Goal: Navigation & Orientation: Understand site structure

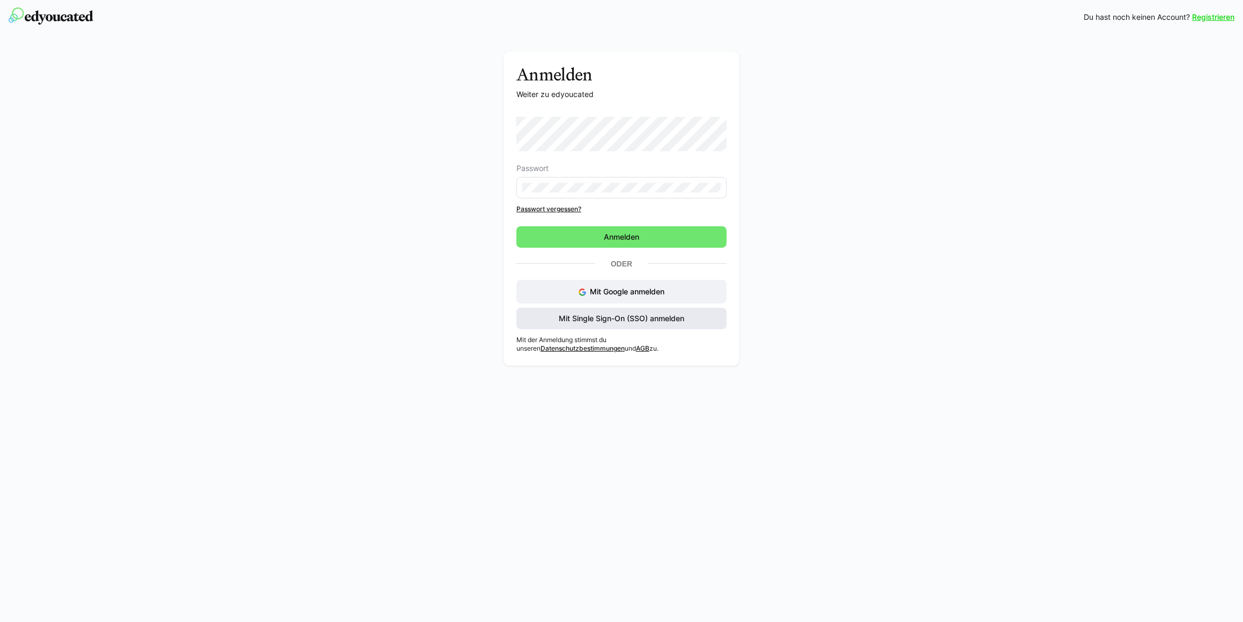
click at [647, 318] on span "Mit Single Sign-On (SSO) anmelden" at bounding box center [621, 318] width 129 height 11
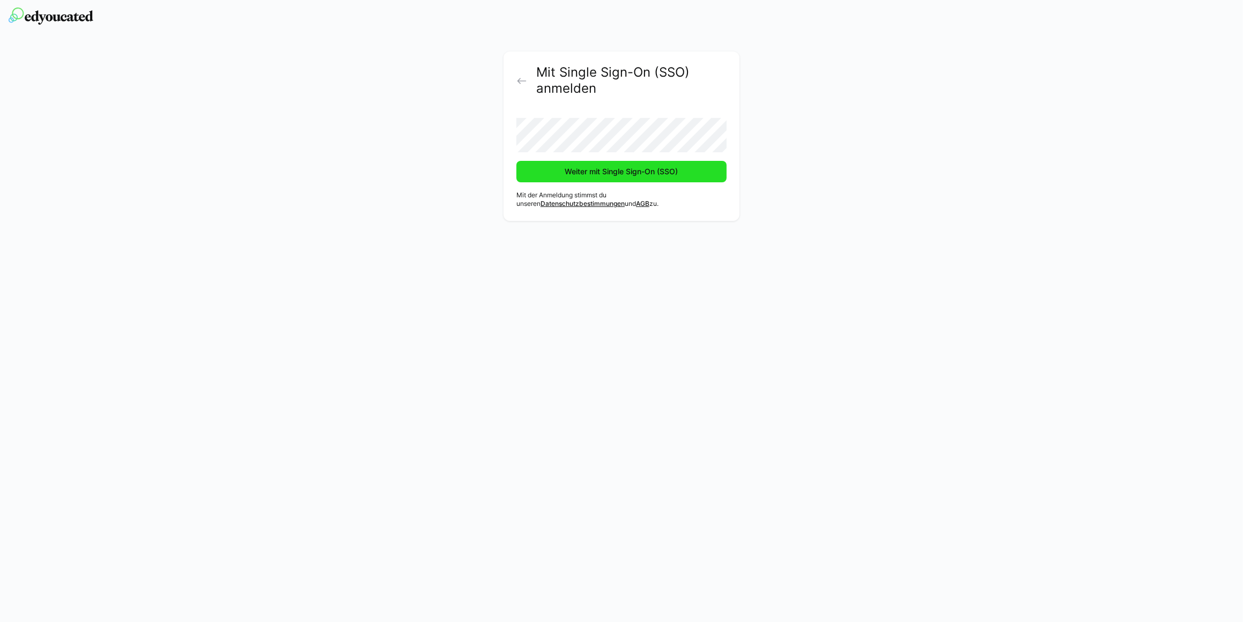
click at [577, 178] on span "Weiter mit Single Sign-On (SSO)" at bounding box center [622, 171] width 210 height 21
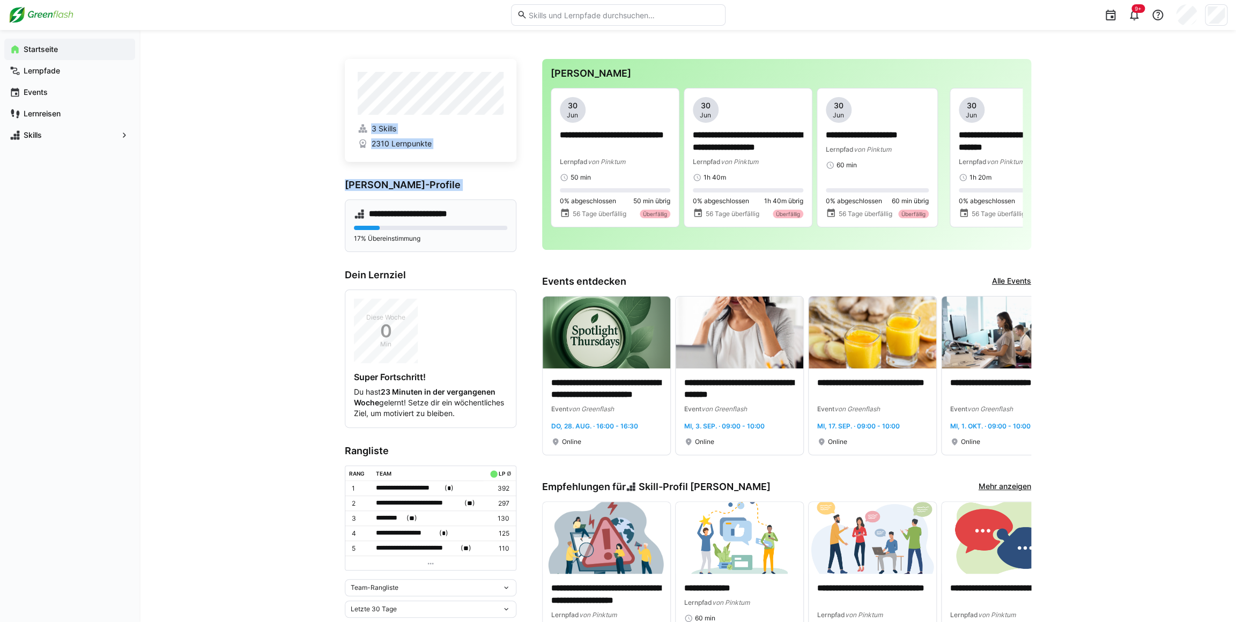
click at [367, 206] on div "**********" at bounding box center [687, 581] width 1097 height 1102
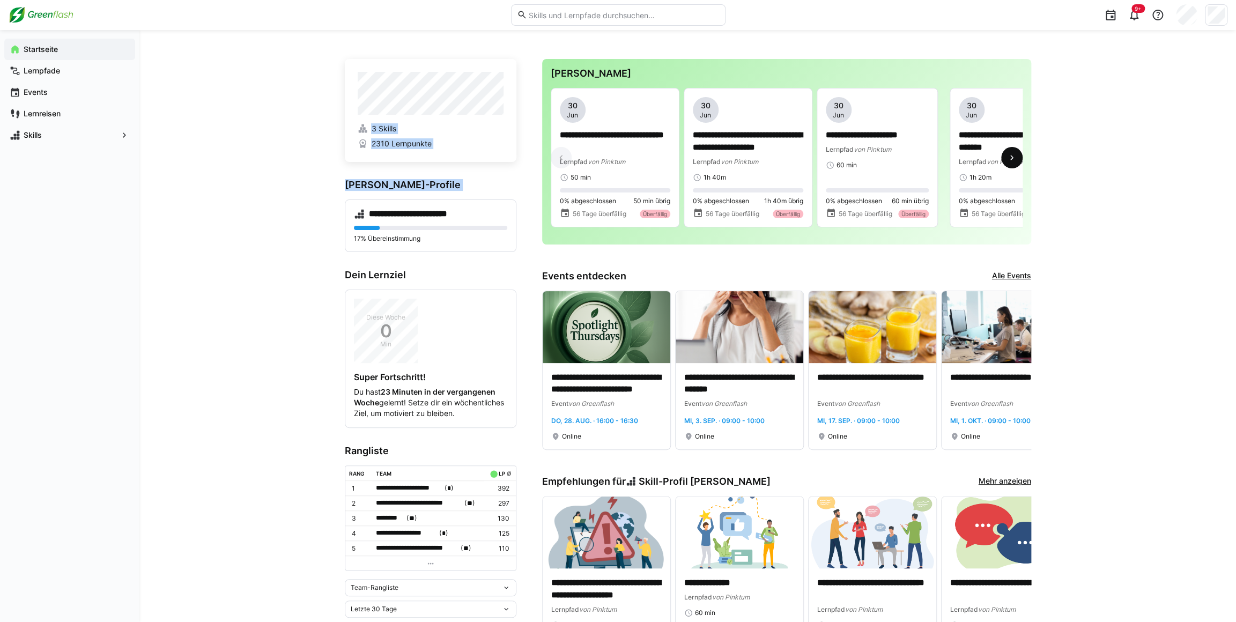
click at [1012, 163] on eds-icon at bounding box center [1012, 157] width 11 height 11
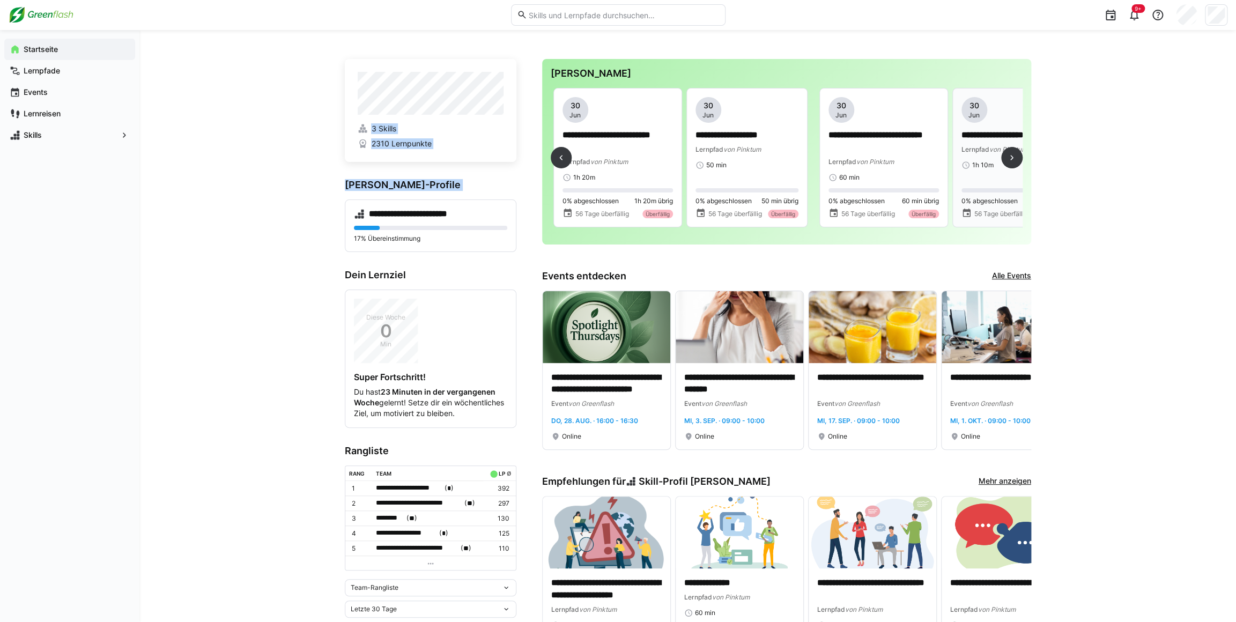
scroll to position [0, 1197]
click at [1019, 159] on span at bounding box center [1011, 157] width 21 height 21
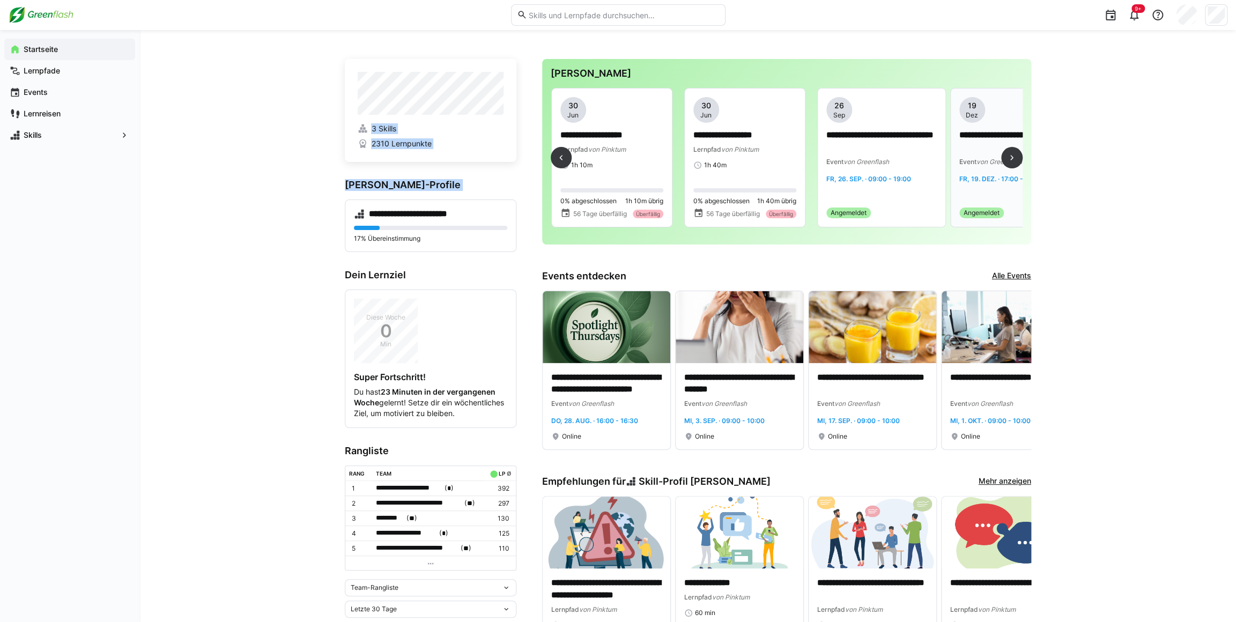
scroll to position [0, 1596]
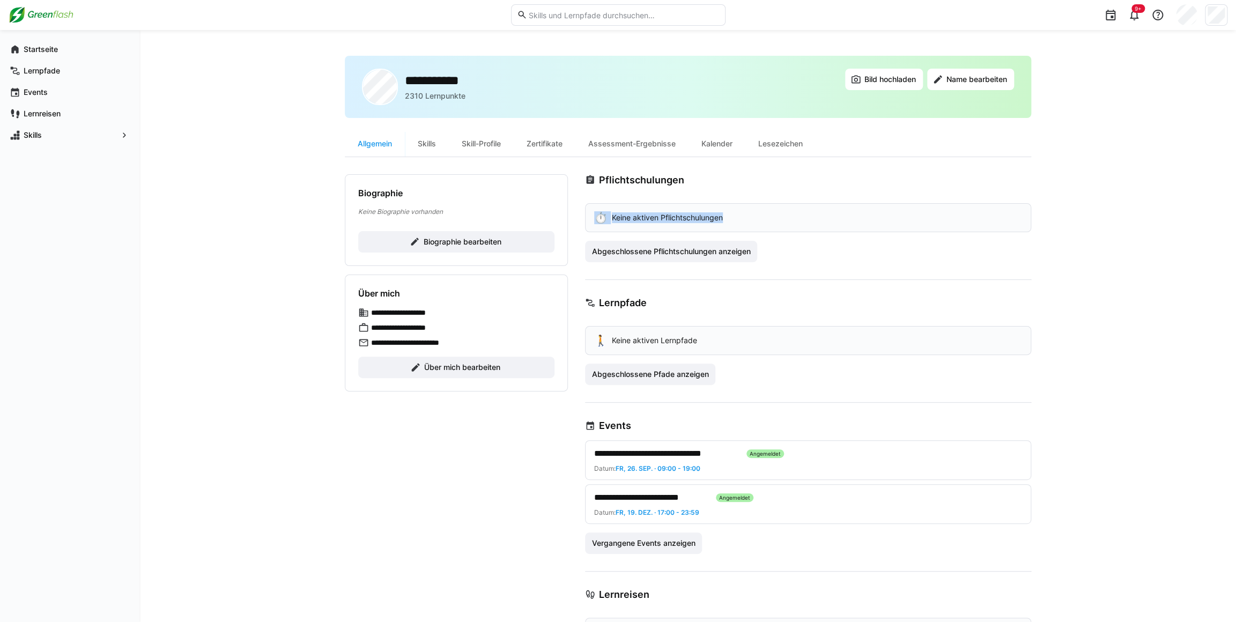
drag, startPoint x: 598, startPoint y: 218, endPoint x: 746, endPoint y: 215, distance: 147.5
click at [746, 215] on div "⏱️ Keine aktiven Pflichtschulungen" at bounding box center [808, 217] width 446 height 29
click at [947, 250] on div "Abgeschlossene Pflichtschulungen anzeigen" at bounding box center [808, 251] width 446 height 21
drag, startPoint x: 613, startPoint y: 217, endPoint x: 733, endPoint y: 212, distance: 120.2
click at [733, 212] on div "⏱️ Keine aktiven Pflichtschulungen" at bounding box center [808, 217] width 446 height 29
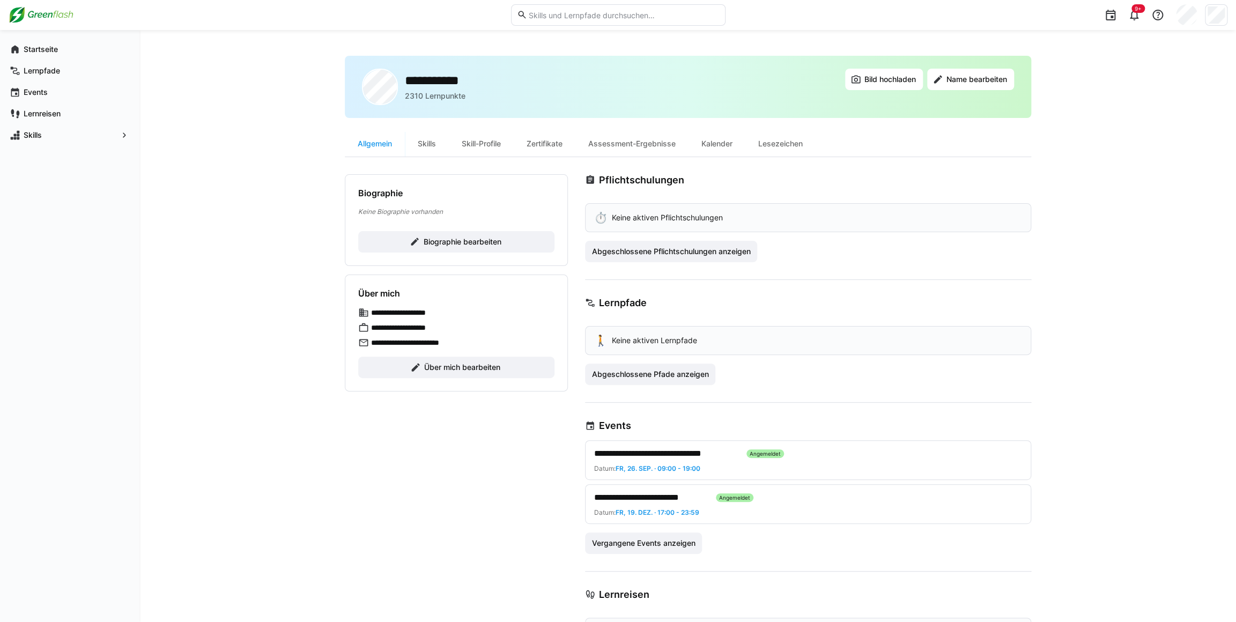
drag, startPoint x: 733, startPoint y: 212, endPoint x: 814, endPoint y: 293, distance: 114.5
click at [814, 293] on app-user-profile-insights "**********" at bounding box center [808, 425] width 446 height 503
click at [65, 64] on div "Lernpfade" at bounding box center [69, 70] width 131 height 21
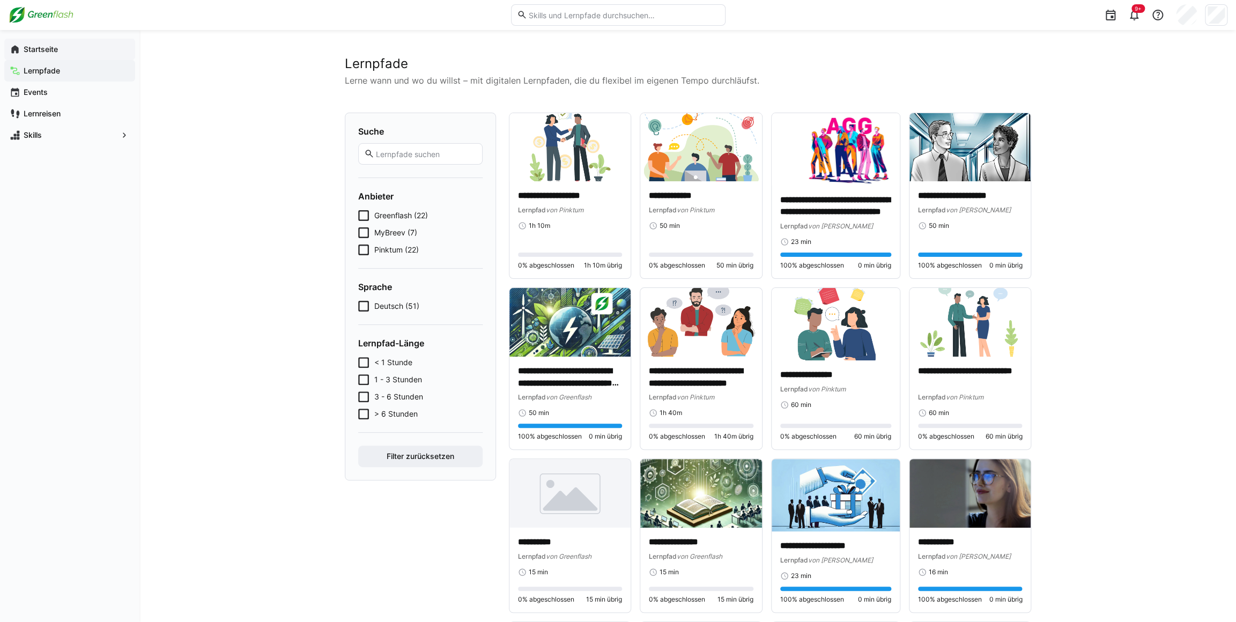
click at [50, 44] on span "Startseite" at bounding box center [76, 49] width 108 height 11
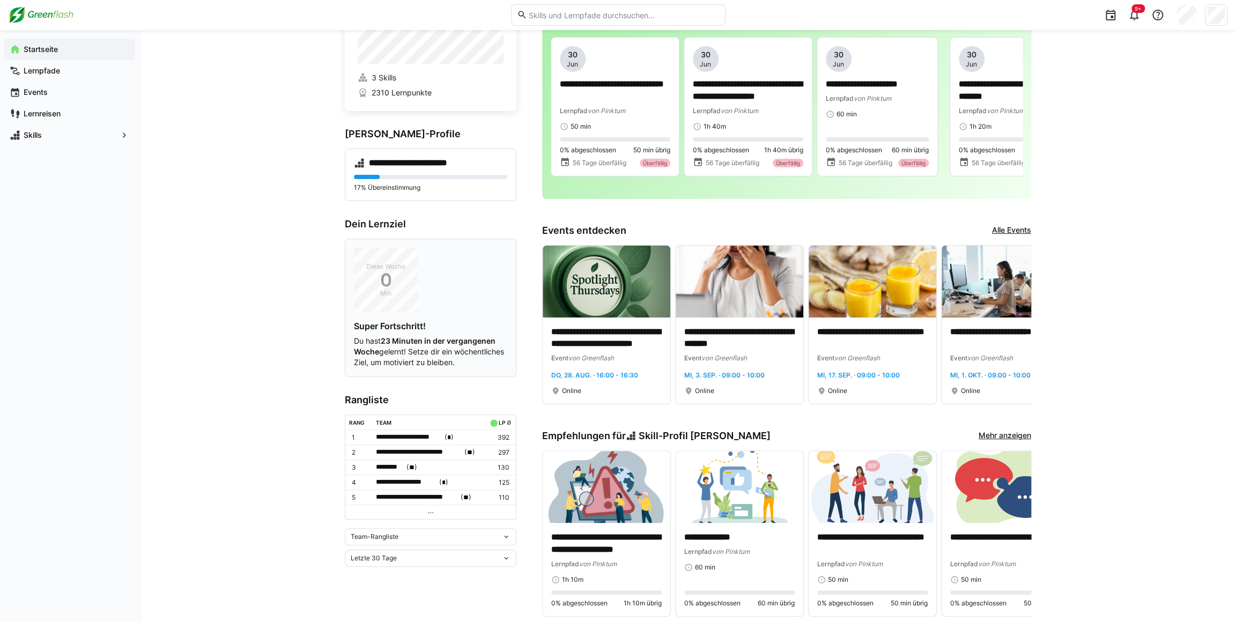
scroll to position [97, 0]
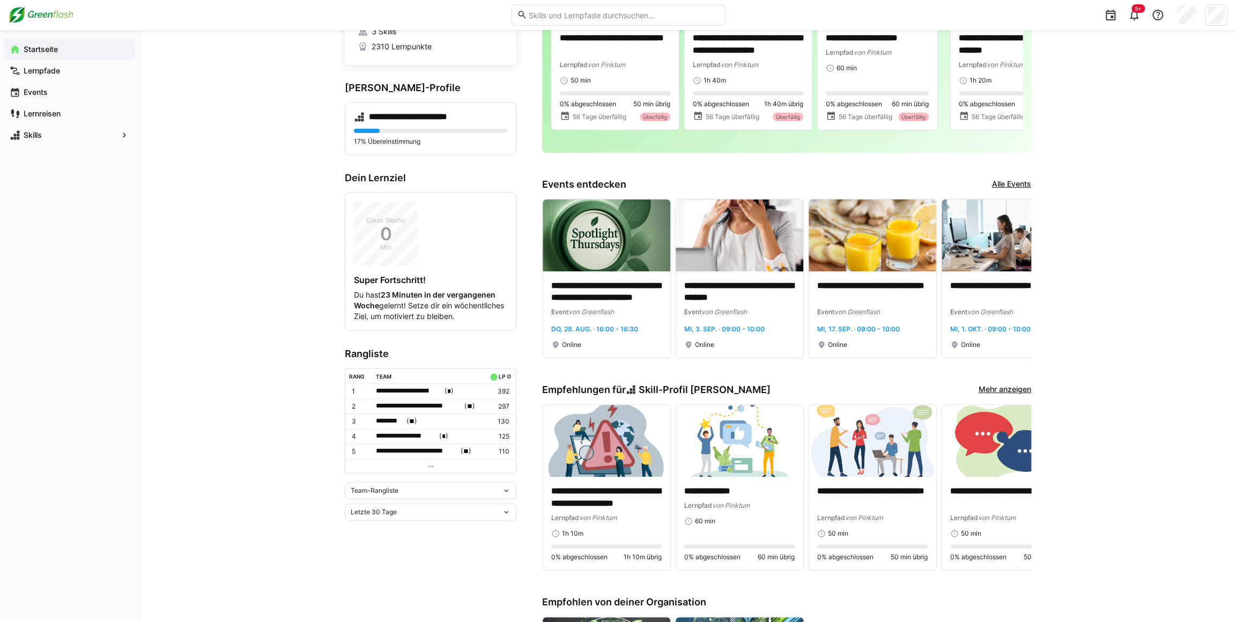
click at [434, 471] on eds-icon at bounding box center [430, 466] width 9 height 9
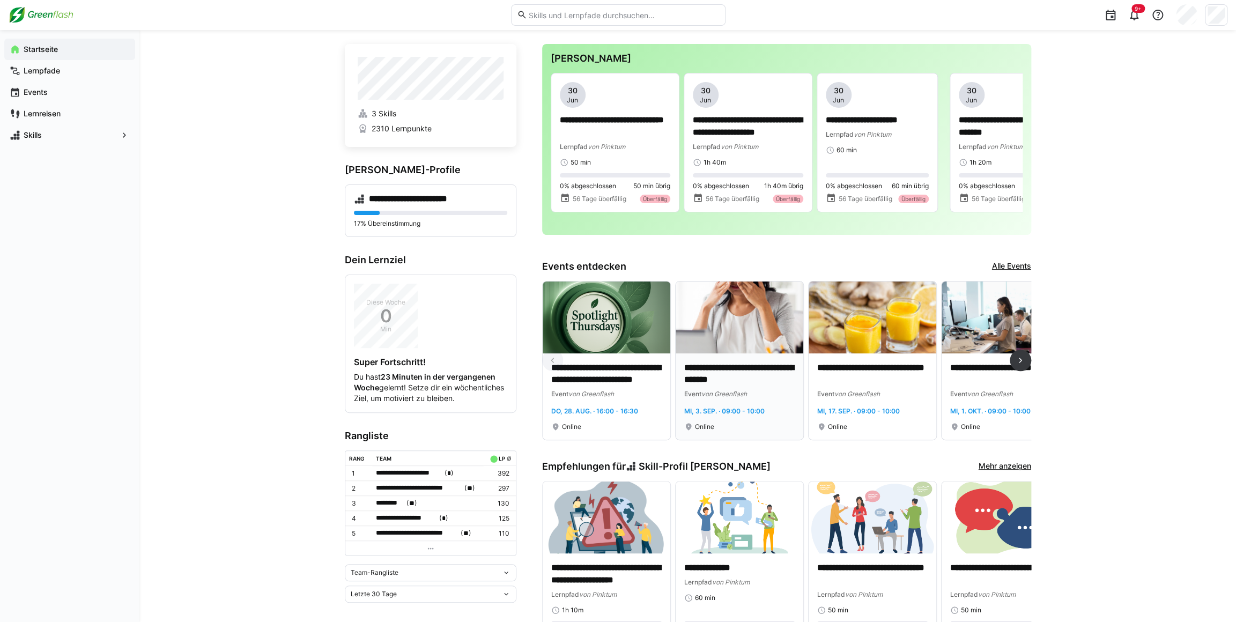
scroll to position [0, 0]
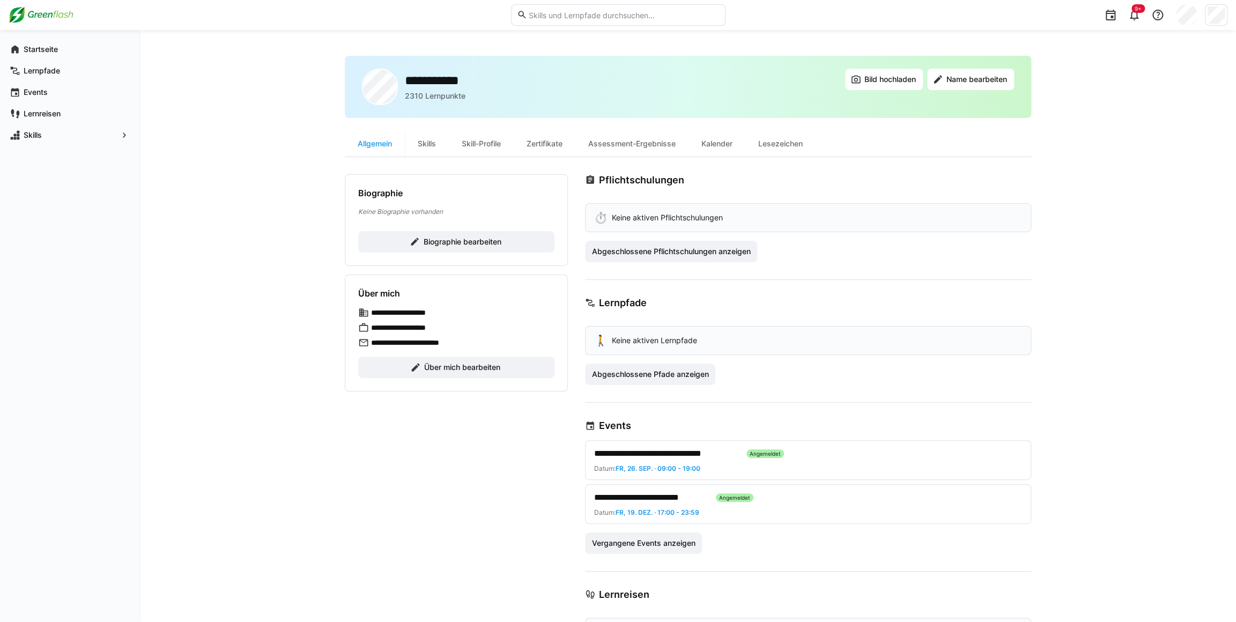
click at [397, 314] on p "**********" at bounding box center [407, 312] width 73 height 11
drag, startPoint x: 397, startPoint y: 314, endPoint x: 476, endPoint y: 364, distance: 93.8
click at [476, 364] on span "Über mich bearbeiten" at bounding box center [462, 367] width 79 height 11
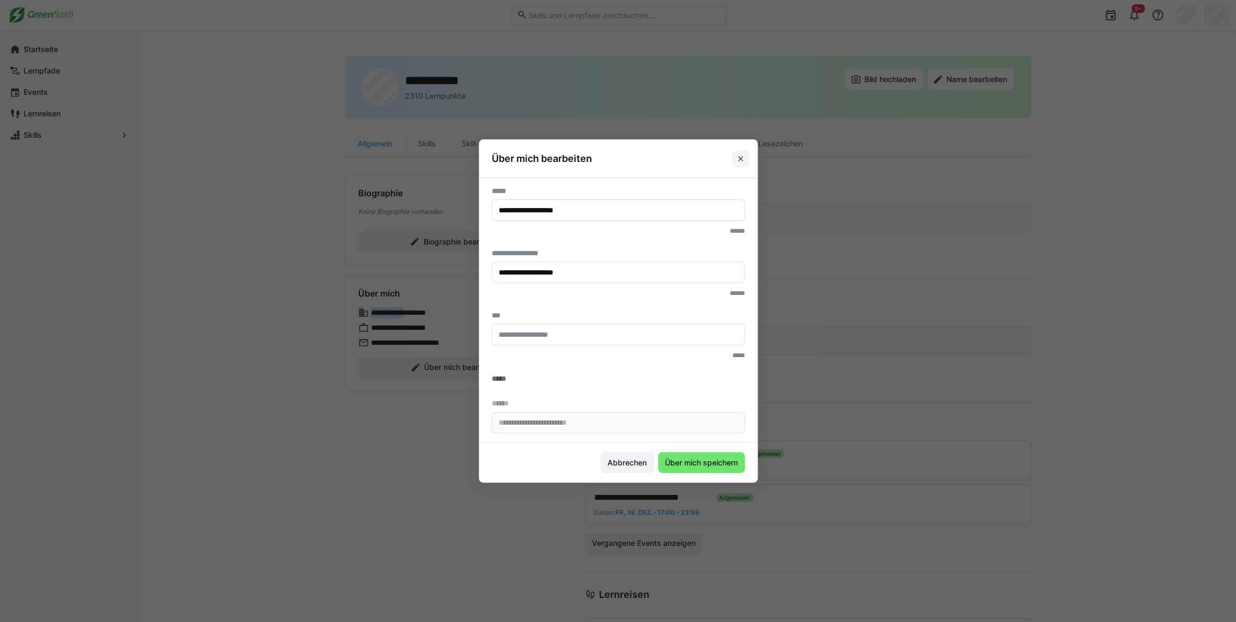
click at [740, 164] on span at bounding box center [740, 158] width 17 height 17
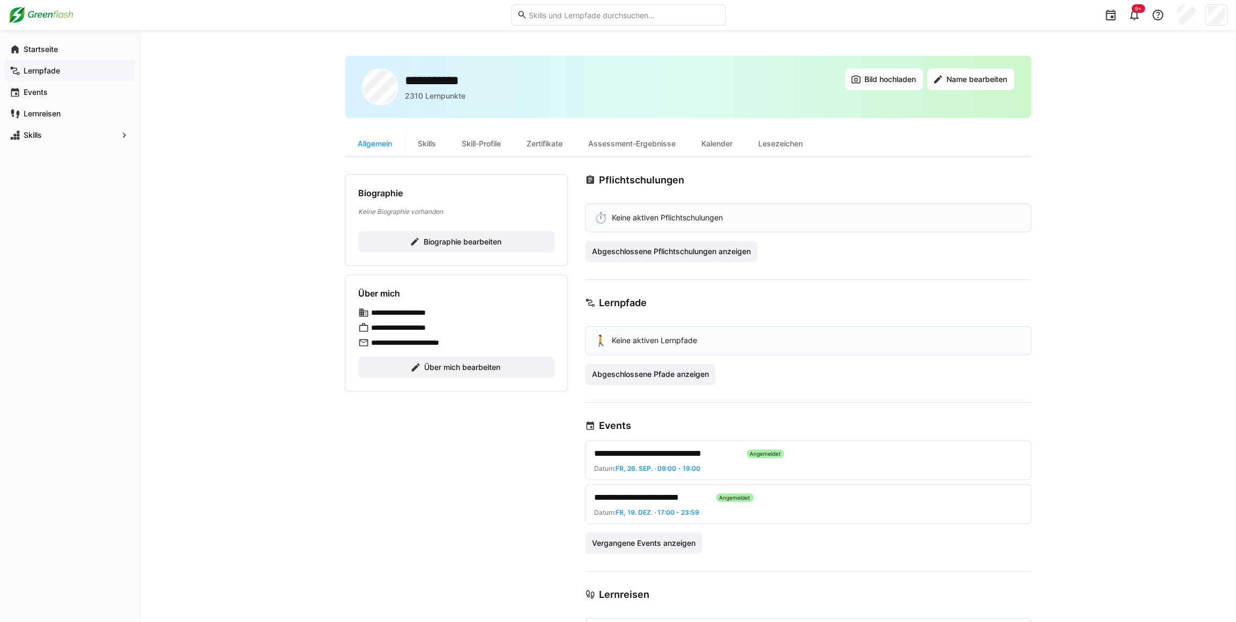
click at [58, 64] on div "Lernpfade" at bounding box center [69, 70] width 131 height 21
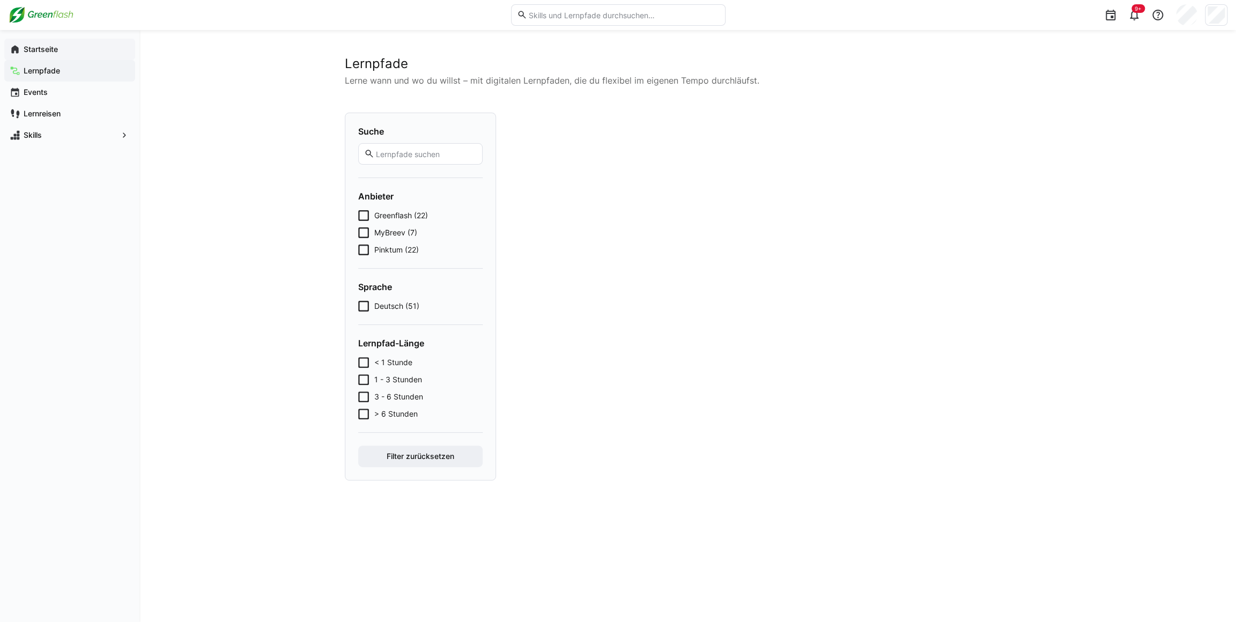
click at [0, 0] on app-navigation-label "Startseite" at bounding box center [0, 0] width 0 height 0
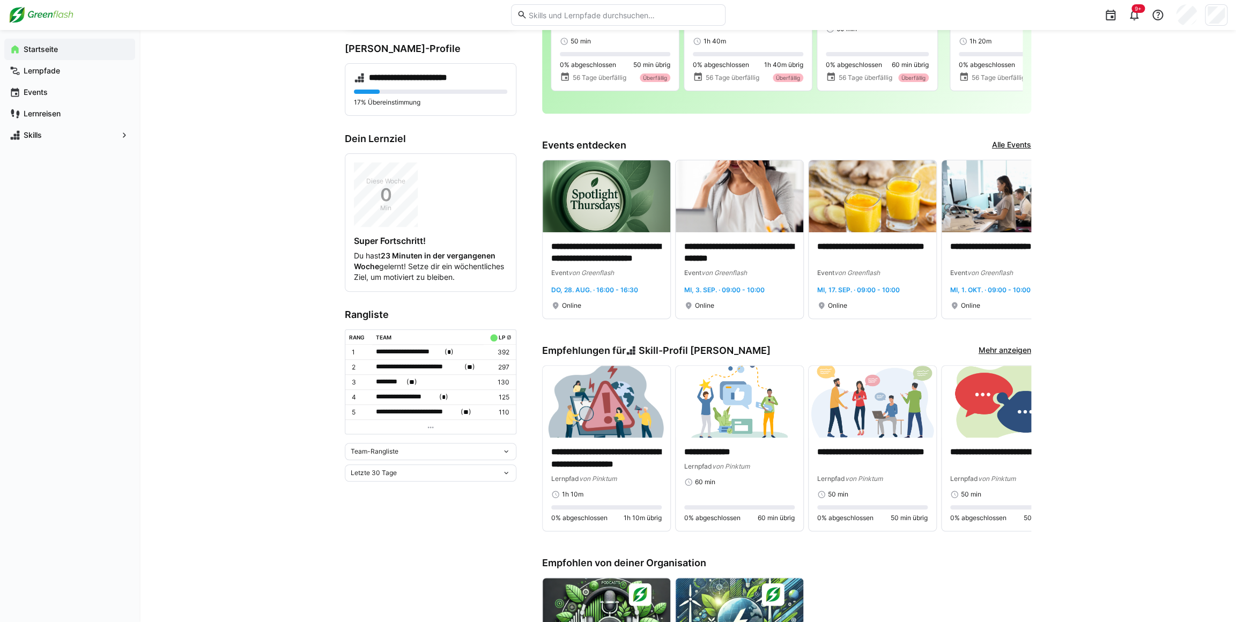
scroll to position [146, 0]
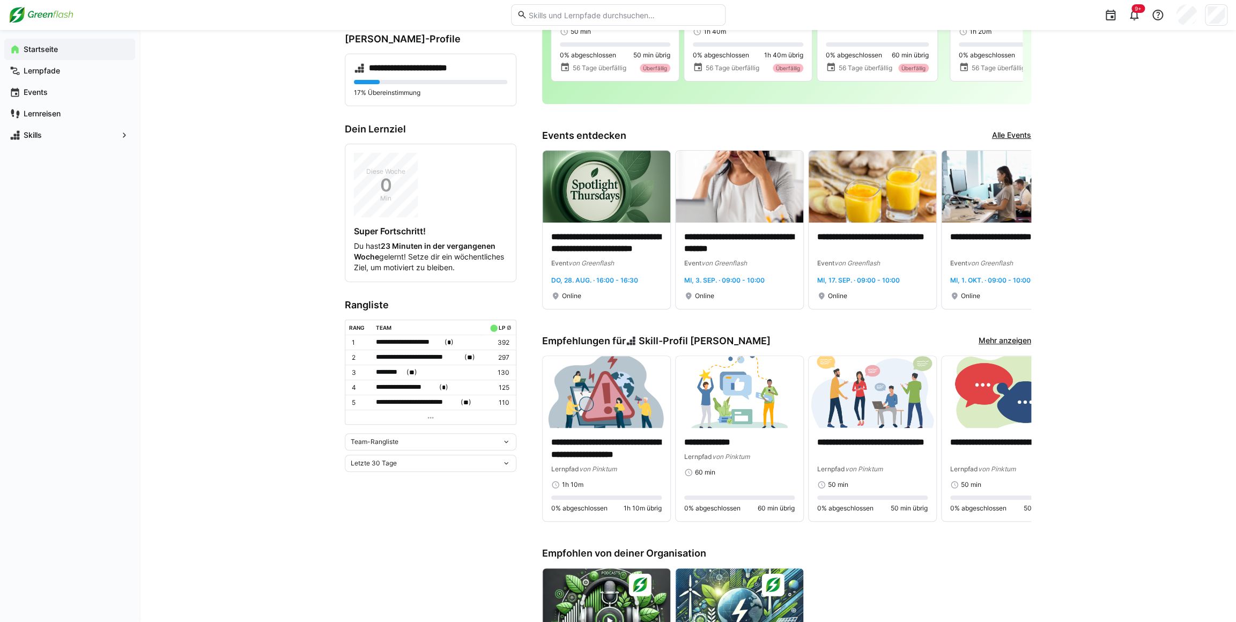
click at [401, 459] on div "Team-Rangliste Letzte 30 Tage" at bounding box center [431, 452] width 172 height 39
click at [398, 446] on div "Team-Rangliste" at bounding box center [426, 442] width 151 height 8
click at [397, 477] on span "Team-Rangliste" at bounding box center [430, 470] width 172 height 17
drag, startPoint x: 400, startPoint y: 445, endPoint x: 398, endPoint y: 453, distance: 8.7
click at [399, 446] on div "Team-Rangliste" at bounding box center [426, 442] width 151 height 8
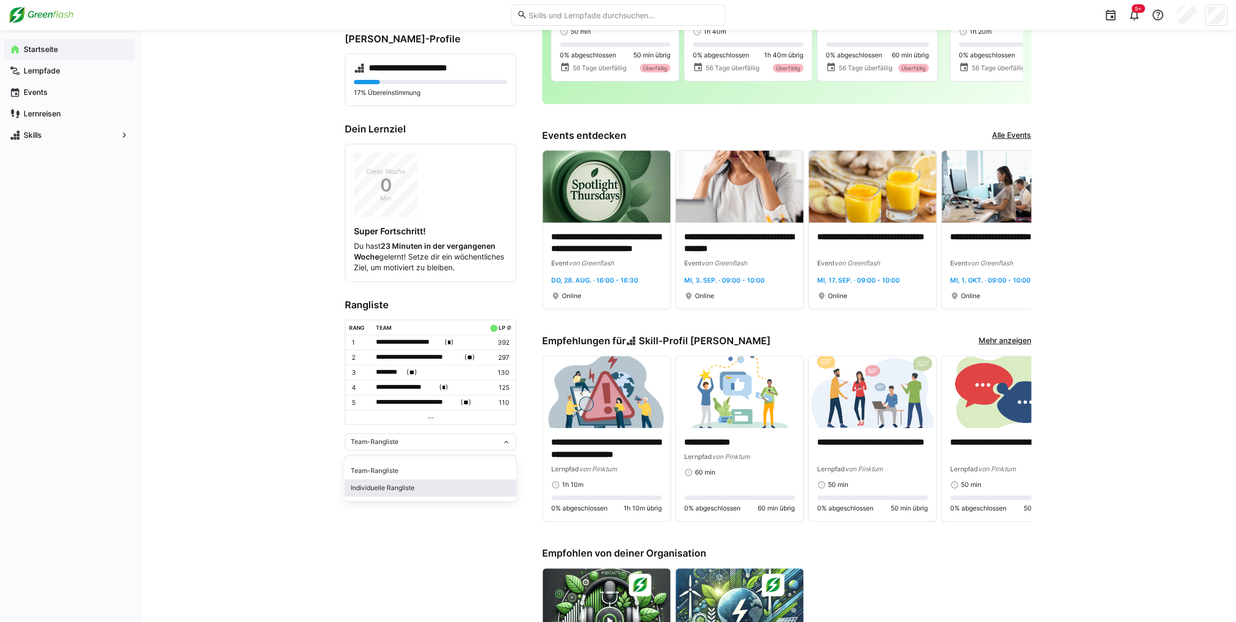
click at [395, 482] on span "Individuelle Rangliste" at bounding box center [430, 488] width 172 height 17
